Goal: Task Accomplishment & Management: Use online tool/utility

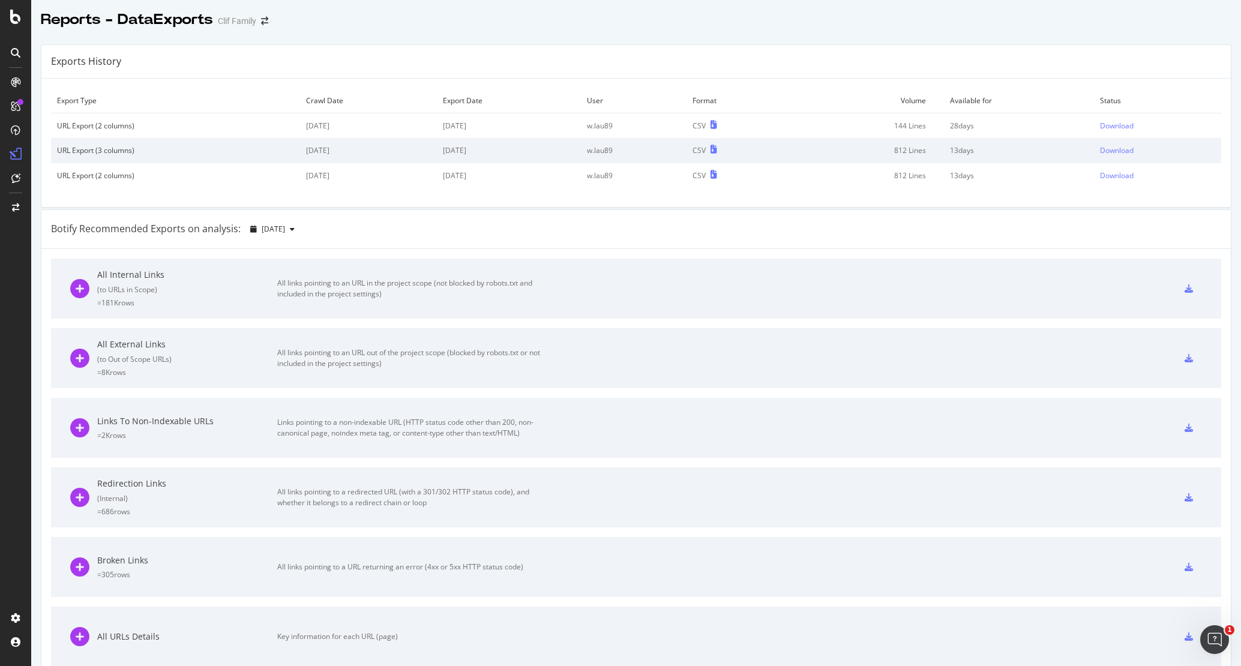
click at [352, 659] on div "All URLs Details Key information for each URL (page)" at bounding box center [308, 637] width 477 height 60
click at [51, 593] on div "Configure and access your website analyses" at bounding box center [108, 594] width 143 height 10
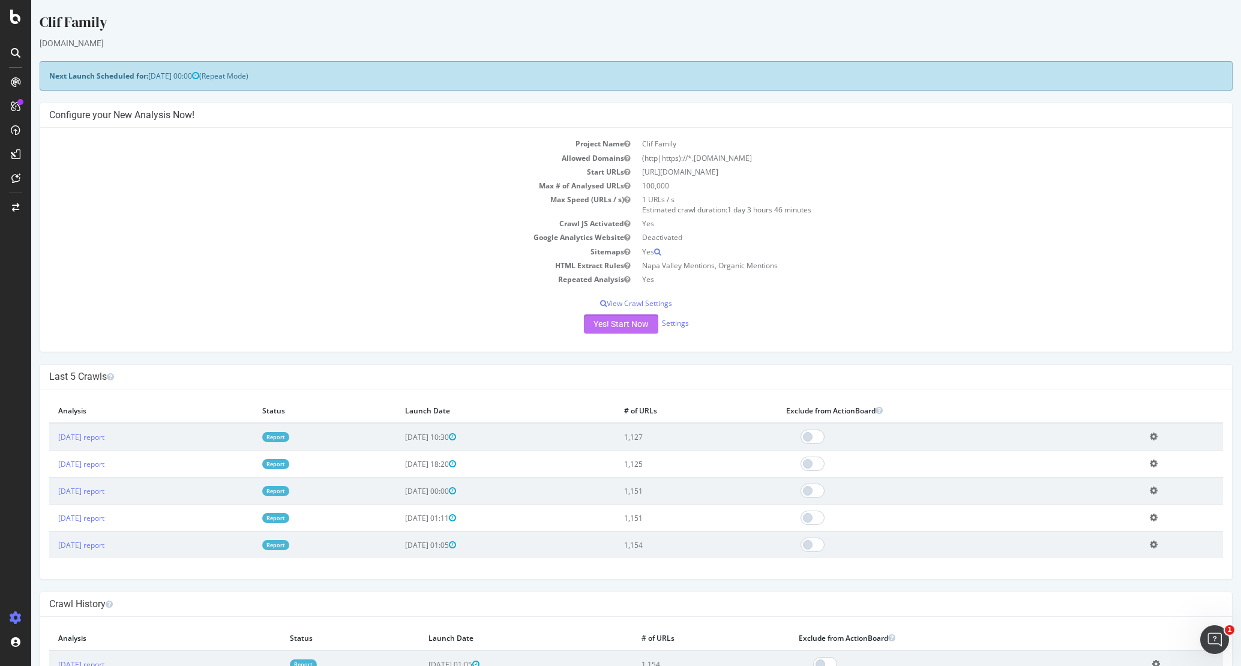
click at [604, 320] on button "Yes! Start Now" at bounding box center [621, 323] width 74 height 19
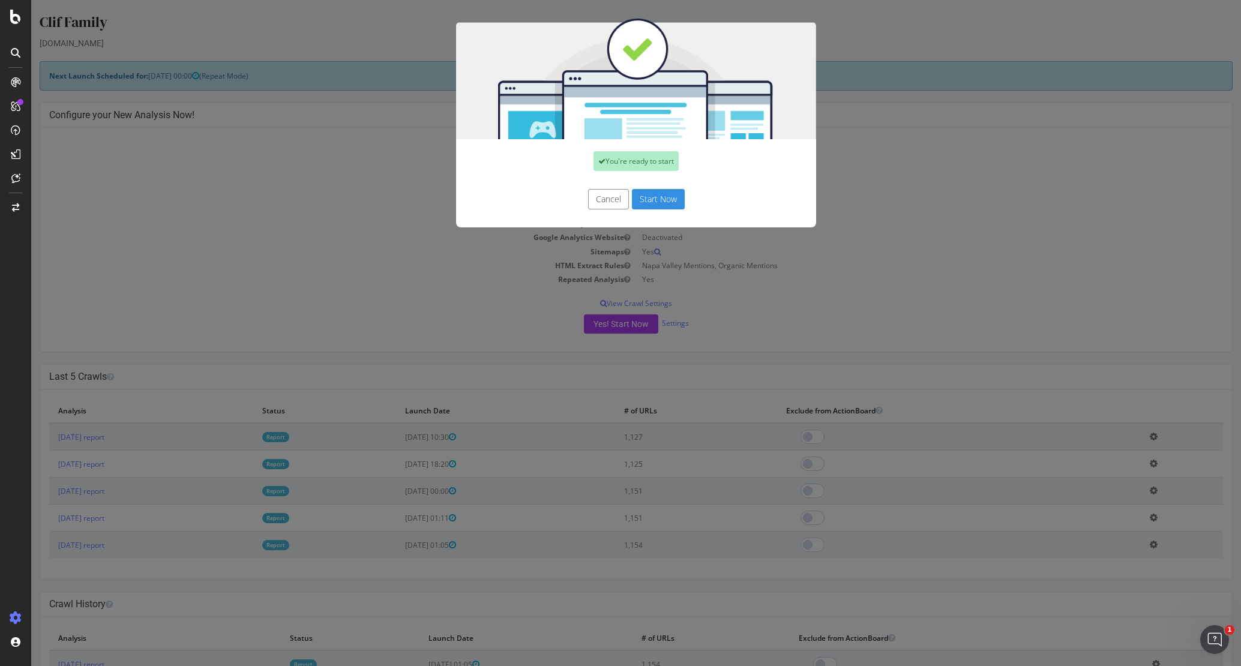
click at [649, 206] on button "Start Now" at bounding box center [658, 199] width 53 height 20
